Goal: Task Accomplishment & Management: Complete application form

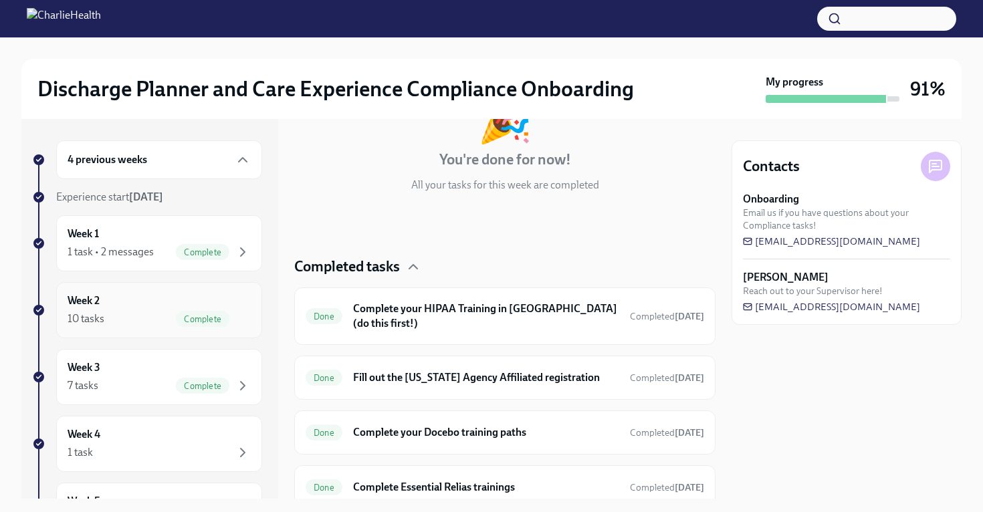
scroll to position [119, 0]
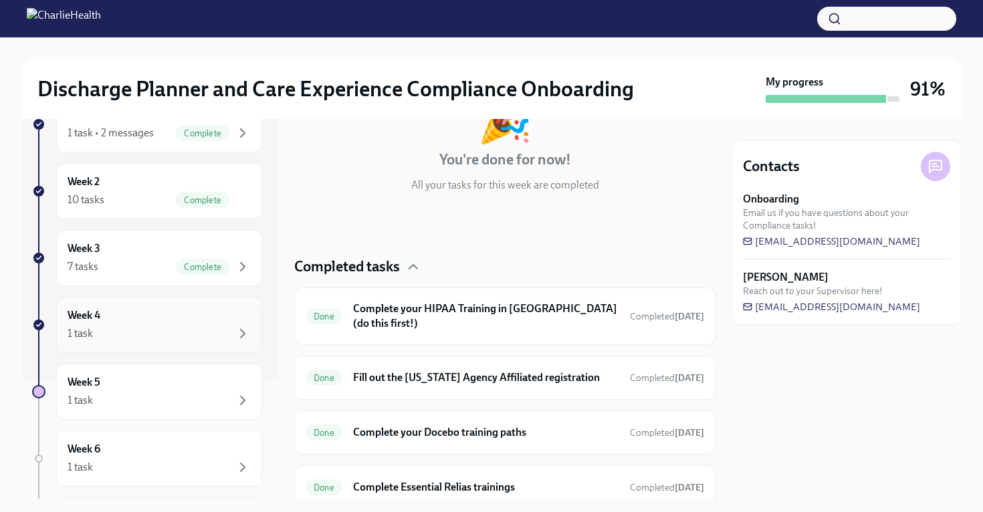
click at [187, 314] on div "Week 4 1 task" at bounding box center [159, 324] width 183 height 33
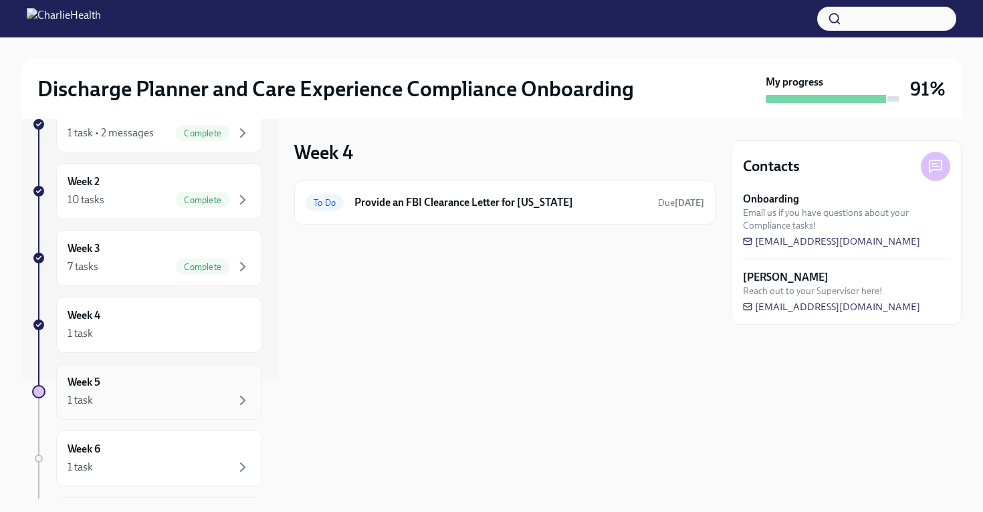
click at [224, 393] on div "1 task" at bounding box center [159, 401] width 183 height 16
click at [205, 439] on div "Week 6 1 task" at bounding box center [159, 459] width 206 height 56
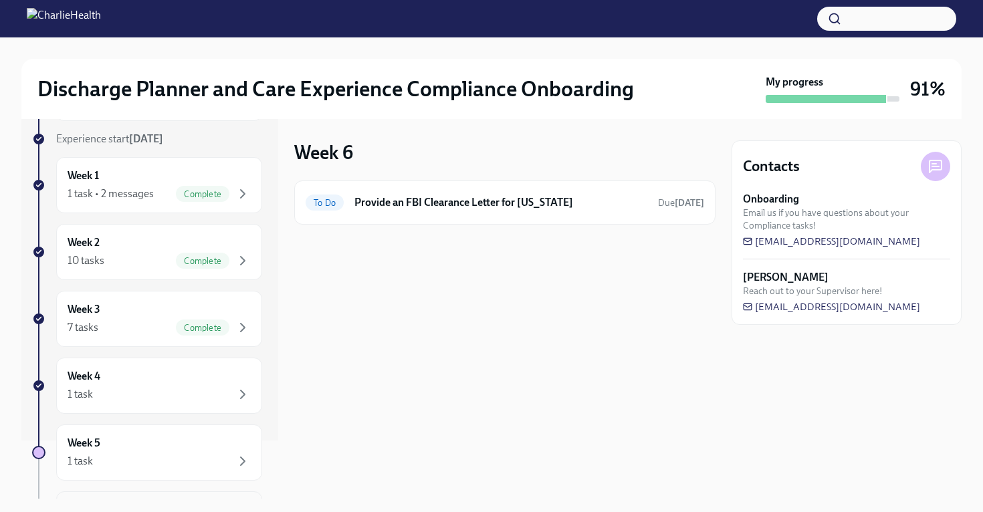
scroll to position [30, 0]
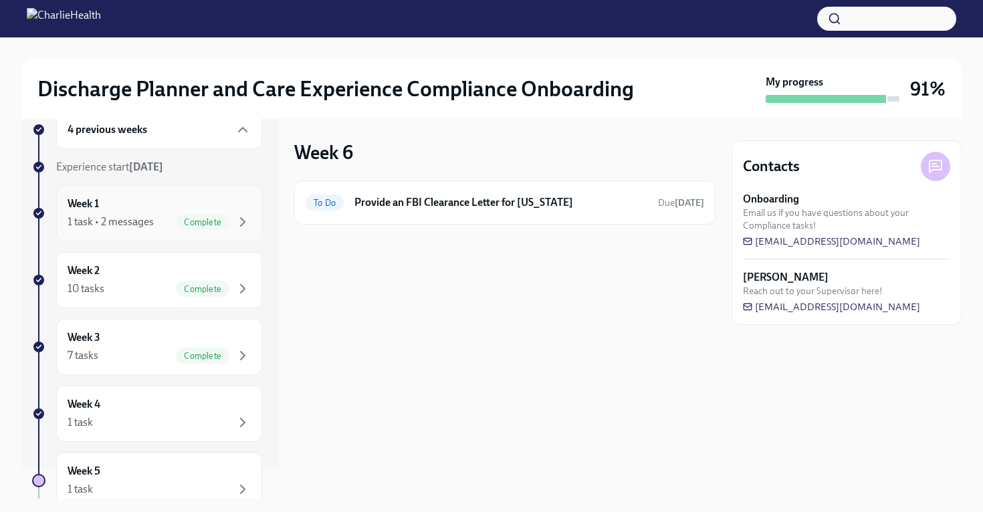
click at [216, 222] on span "Complete" at bounding box center [202, 222] width 53 height 10
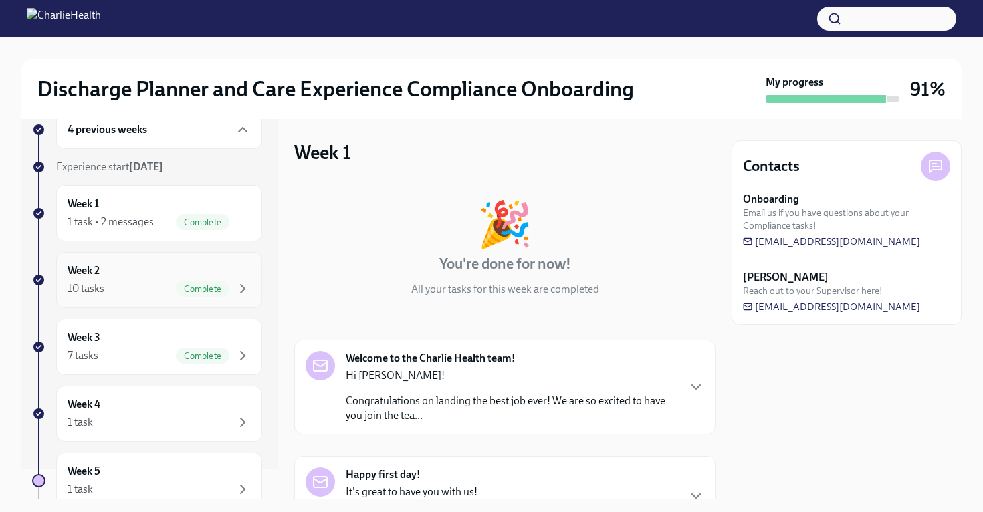
click at [211, 277] on div "Week 2 10 tasks Complete" at bounding box center [159, 279] width 183 height 33
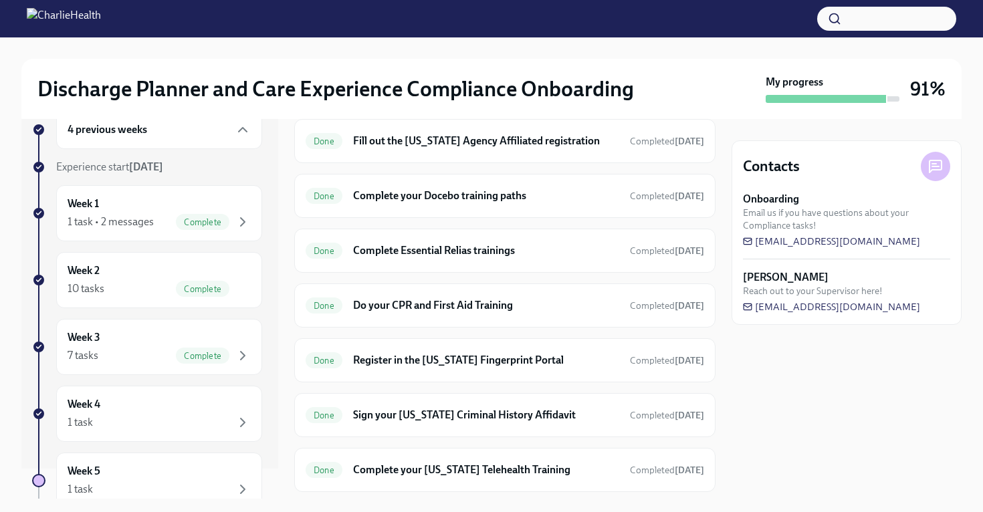
scroll to position [342, 0]
click at [441, 407] on h6 "Sign your [US_STATE] Criminal History Affidavit" at bounding box center [486, 414] width 266 height 15
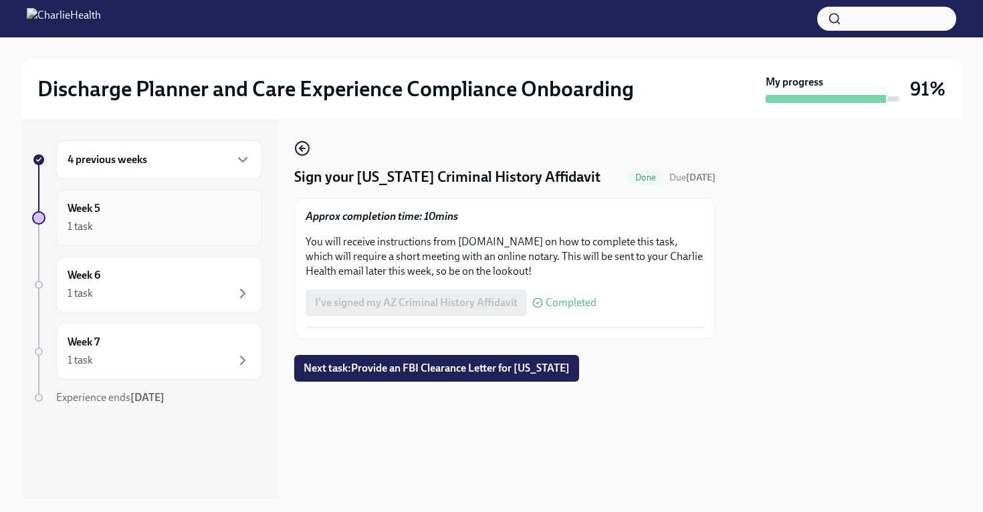
click at [166, 224] on div "1 task" at bounding box center [159, 227] width 183 height 16
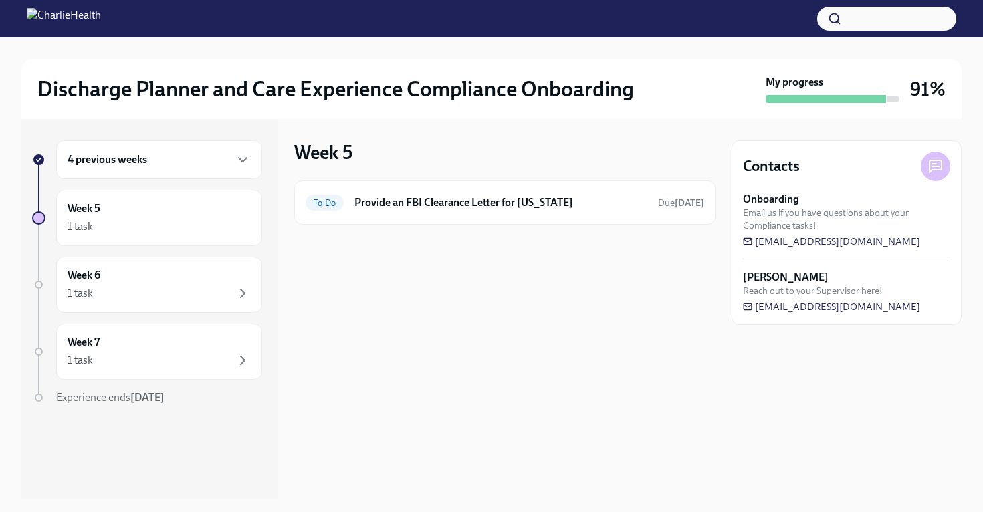
click at [163, 167] on div "4 previous weeks" at bounding box center [159, 160] width 183 height 16
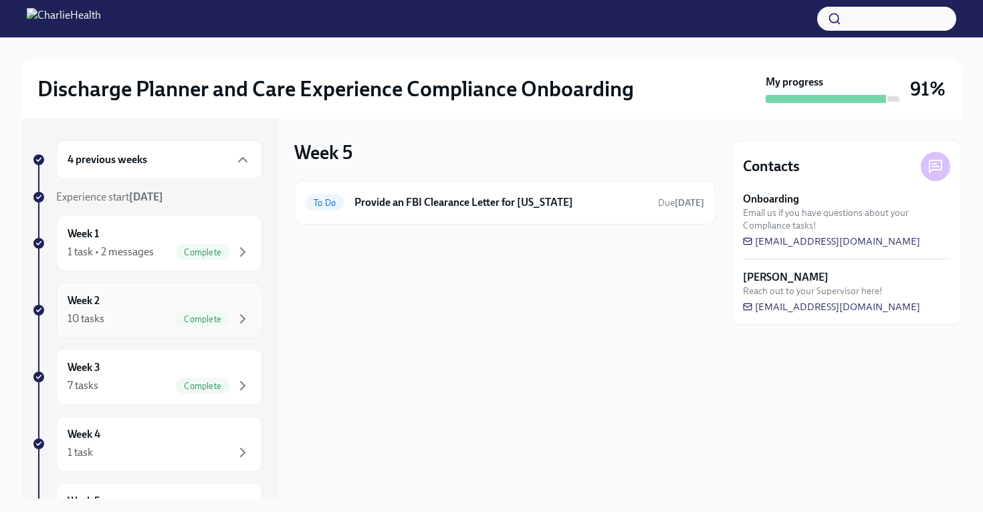
click at [122, 296] on div "Week 2 10 tasks Complete" at bounding box center [159, 310] width 183 height 33
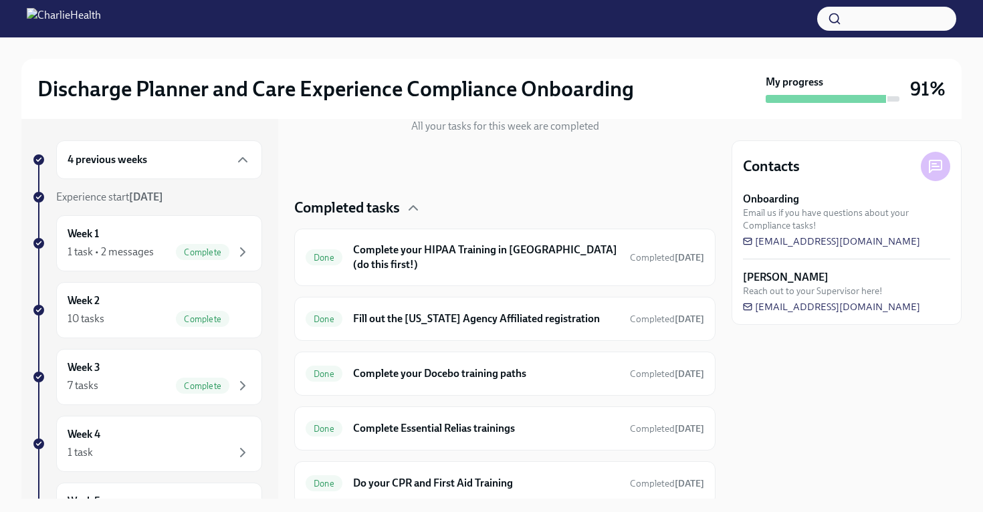
scroll to position [160, 0]
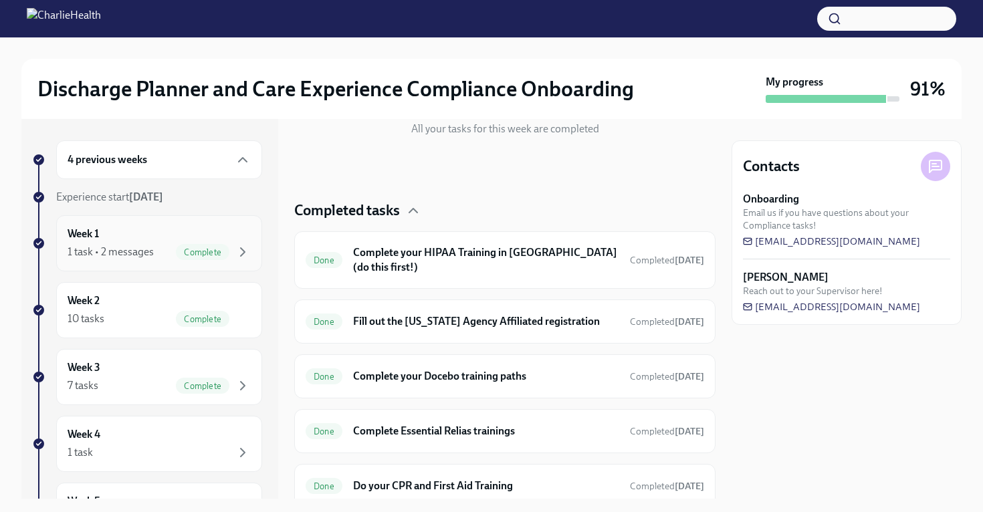
click at [140, 239] on div "Week 1 1 task • 2 messages Complete" at bounding box center [159, 243] width 183 height 33
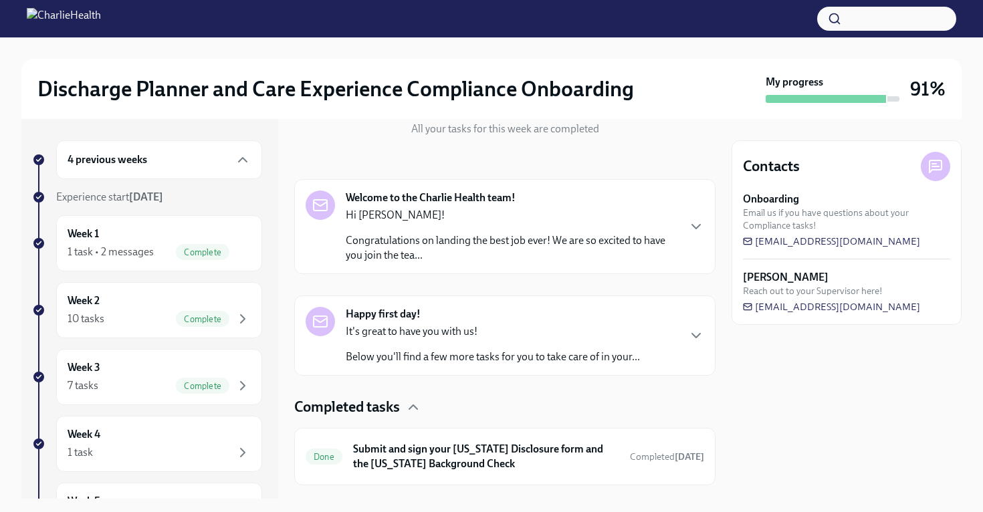
scroll to position [190, 0]
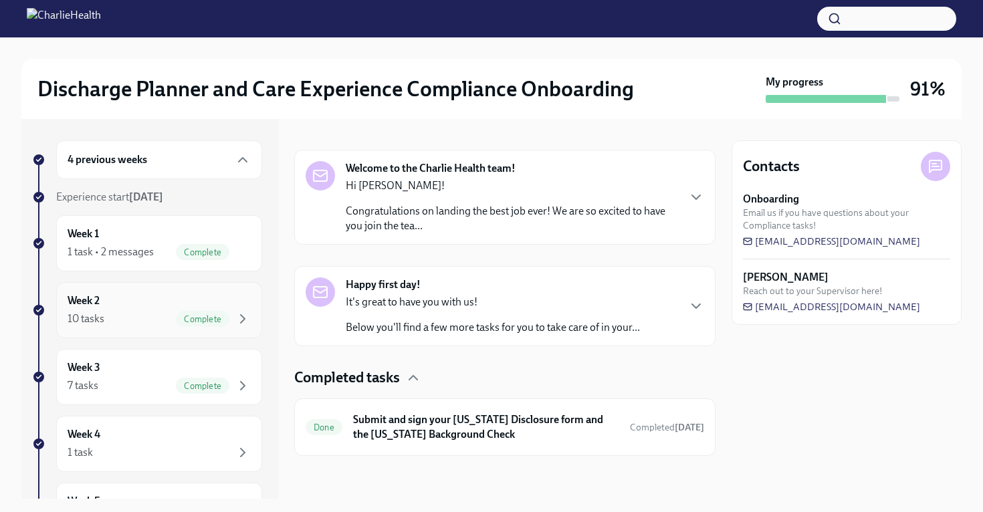
click at [179, 302] on div "Week 2 10 tasks Complete" at bounding box center [159, 310] width 183 height 33
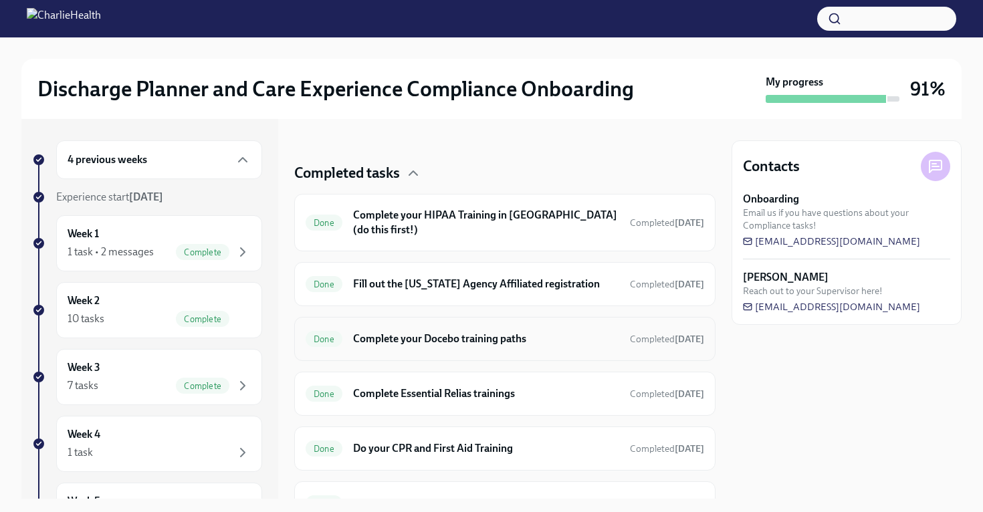
scroll to position [201, 0]
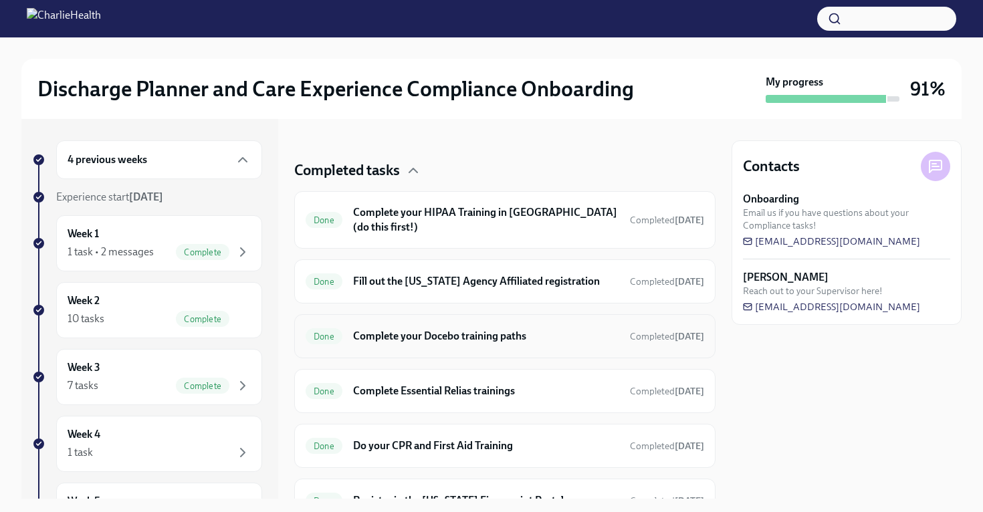
click at [506, 329] on h6 "Complete your Docebo training paths" at bounding box center [486, 336] width 266 height 15
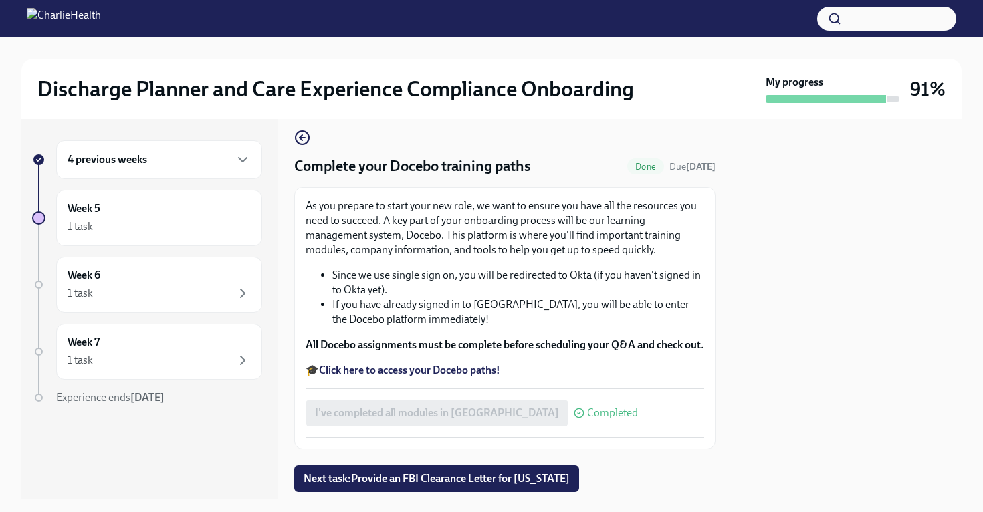
scroll to position [10, 0]
click at [303, 135] on icon "button" at bounding box center [302, 138] width 16 height 16
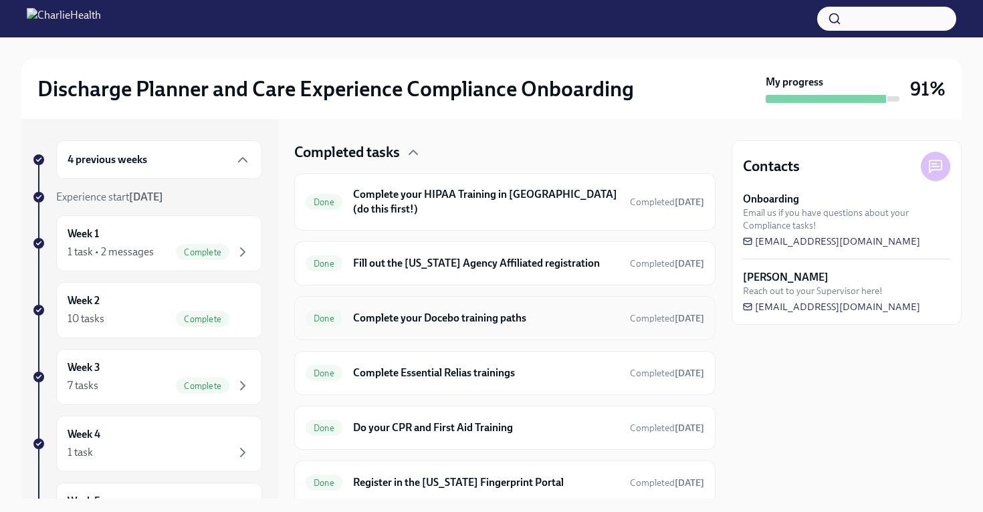
scroll to position [219, 0]
click at [412, 365] on h6 "Complete Essential Relias trainings" at bounding box center [486, 372] width 266 height 15
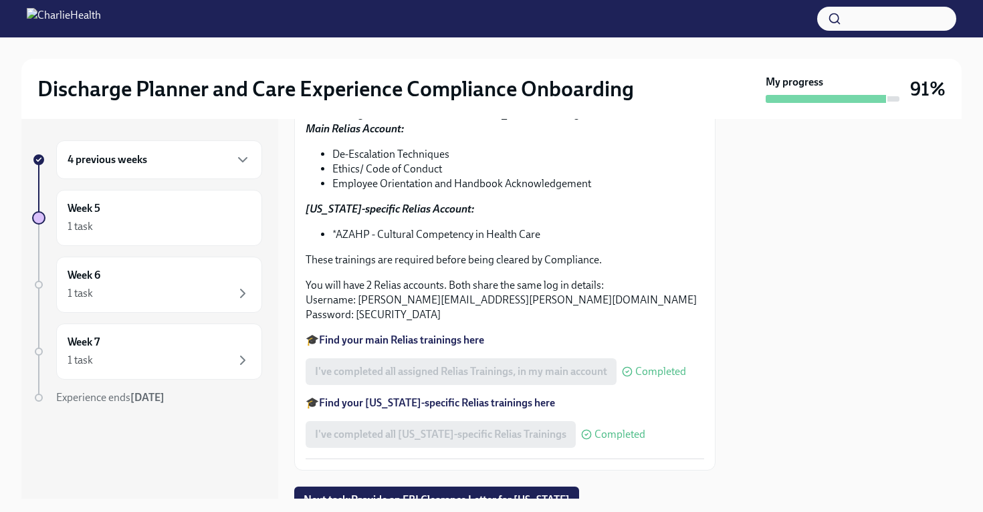
scroll to position [132, 0]
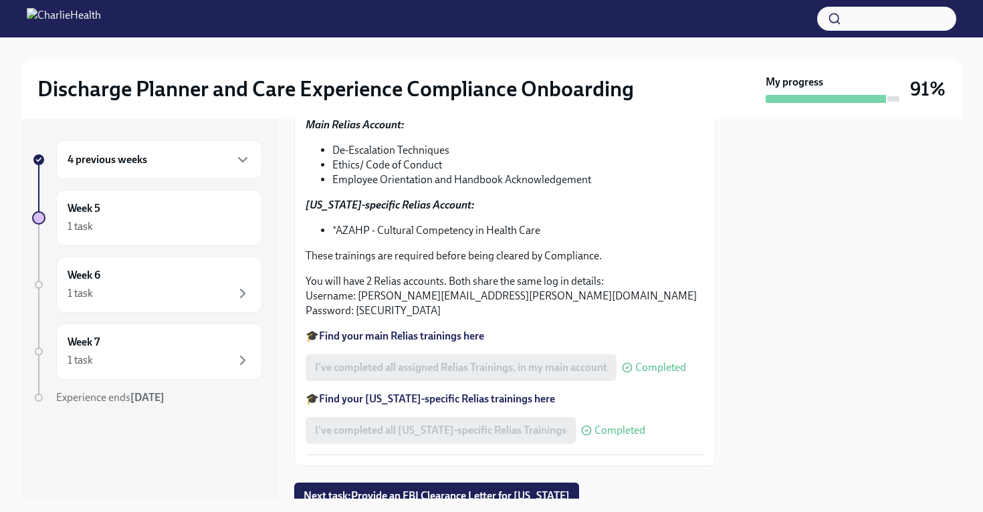
click at [381, 396] on strong "Find your [US_STATE]-specific Relias trainings here" at bounding box center [437, 399] width 236 height 13
